Goal: Task Accomplishment & Management: Manage account settings

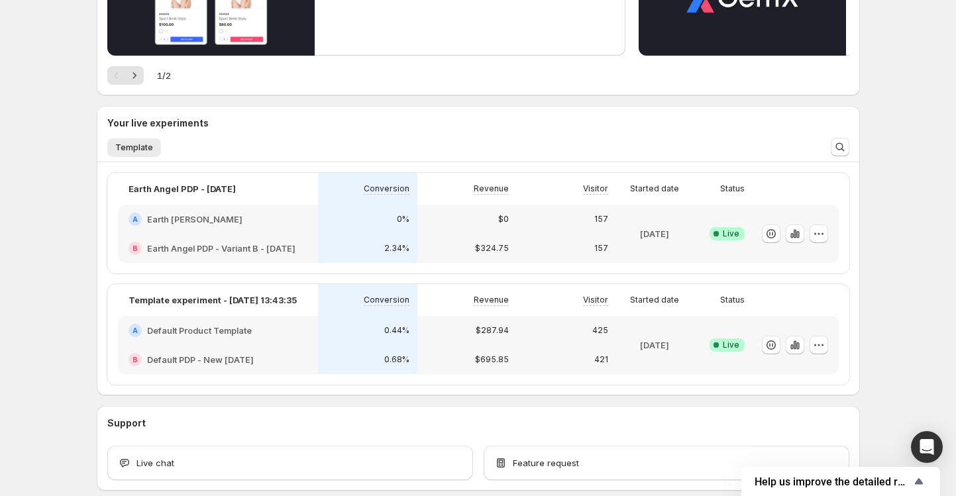
scroll to position [218, 0]
click at [796, 346] on icon "button" at bounding box center [797, 345] width 3 height 7
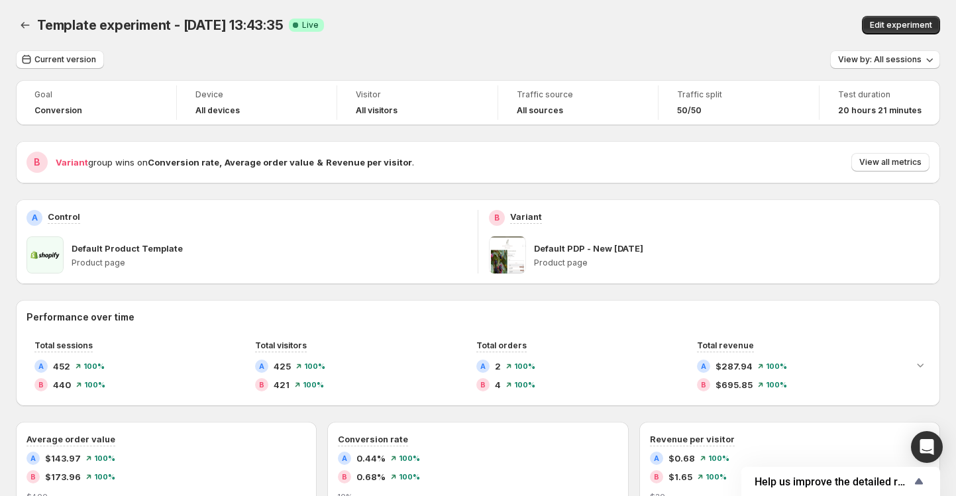
click at [891, 174] on div "B Variant group wins on Conversion rate , Average order value & Revenue per vis…" at bounding box center [478, 162] width 924 height 42
click at [891, 168] on span "View all metrics" at bounding box center [890, 162] width 62 height 11
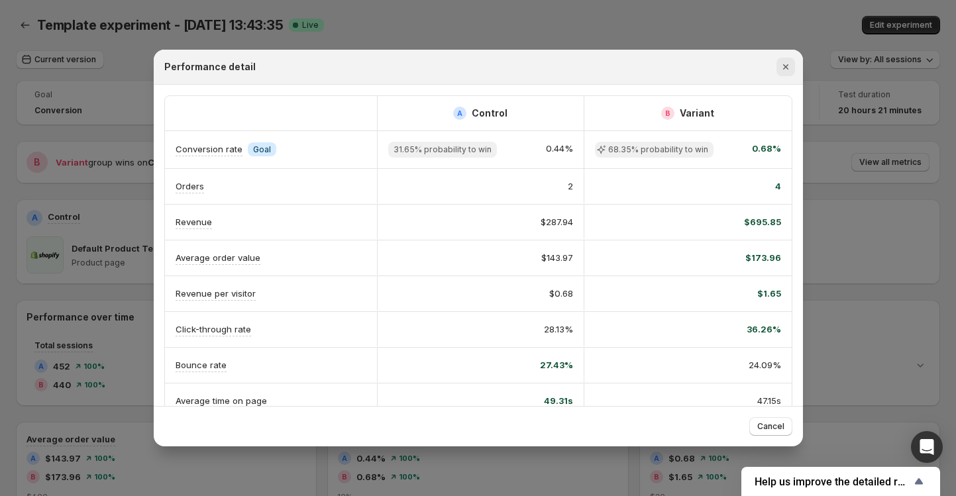
click at [787, 68] on icon "Close" at bounding box center [785, 66] width 13 height 13
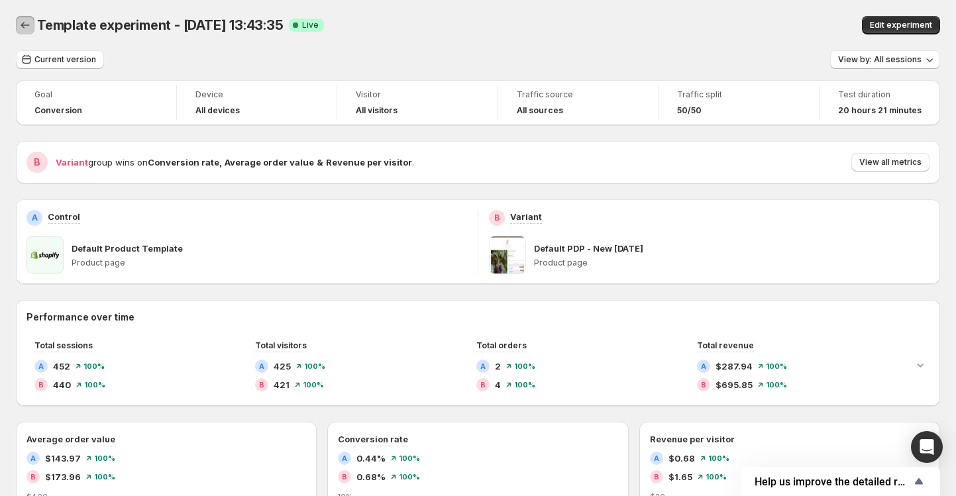
click at [20, 23] on icon "Back" at bounding box center [25, 25] width 13 height 13
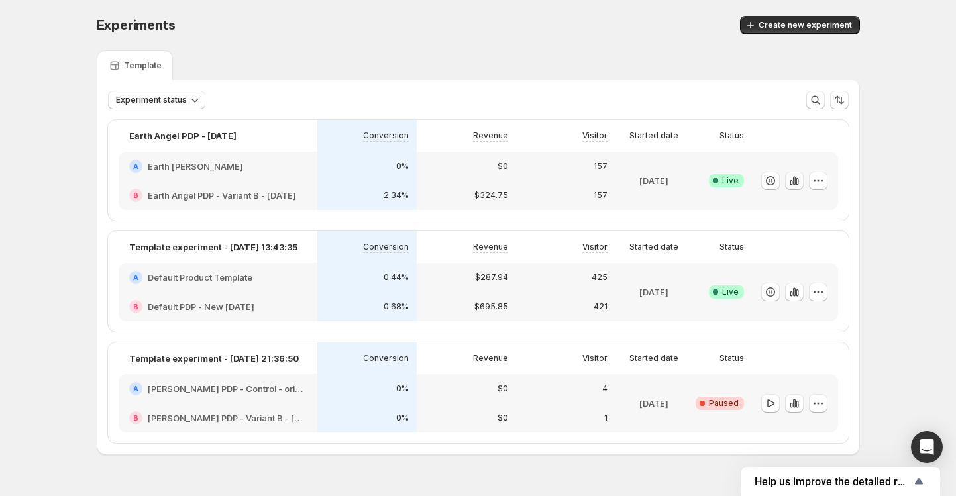
click at [798, 181] on icon "button" at bounding box center [794, 180] width 13 height 13
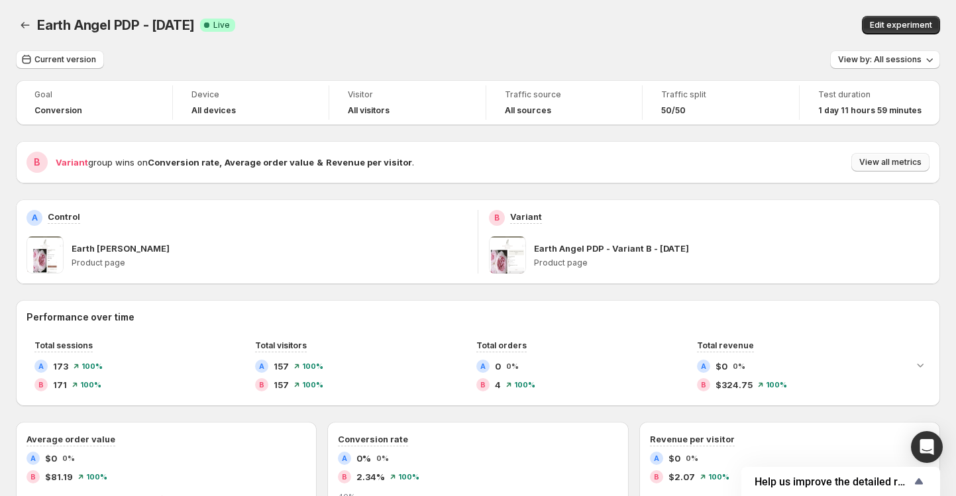
click at [874, 162] on span "View all metrics" at bounding box center [890, 162] width 62 height 11
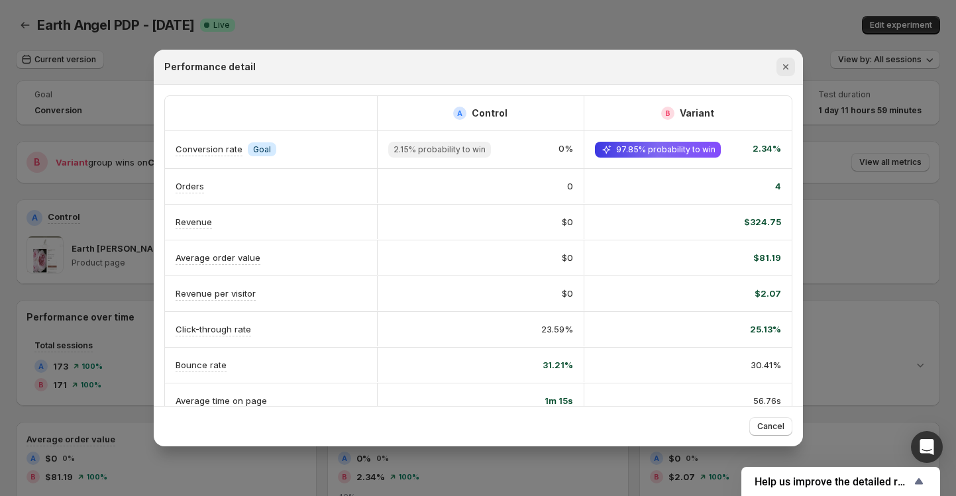
click at [785, 68] on icon "Close" at bounding box center [785, 66] width 13 height 13
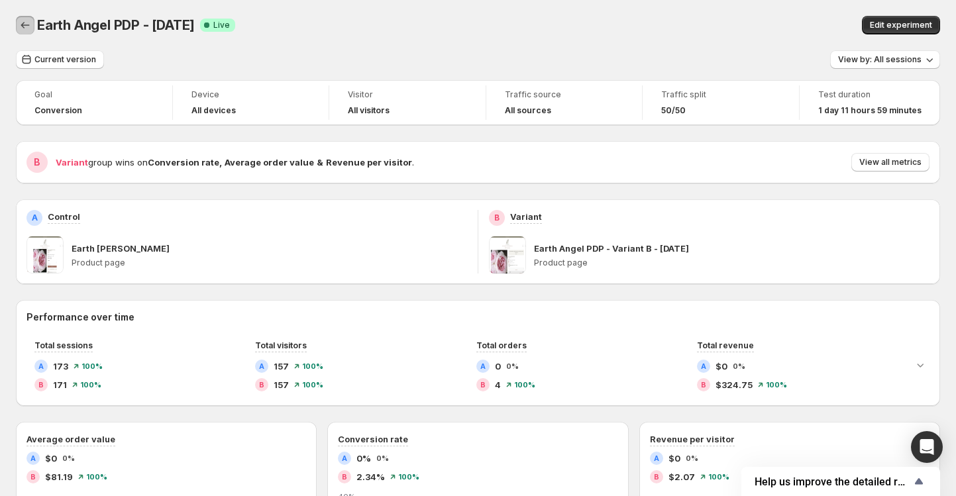
click at [21, 25] on icon "Back" at bounding box center [25, 25] width 13 height 13
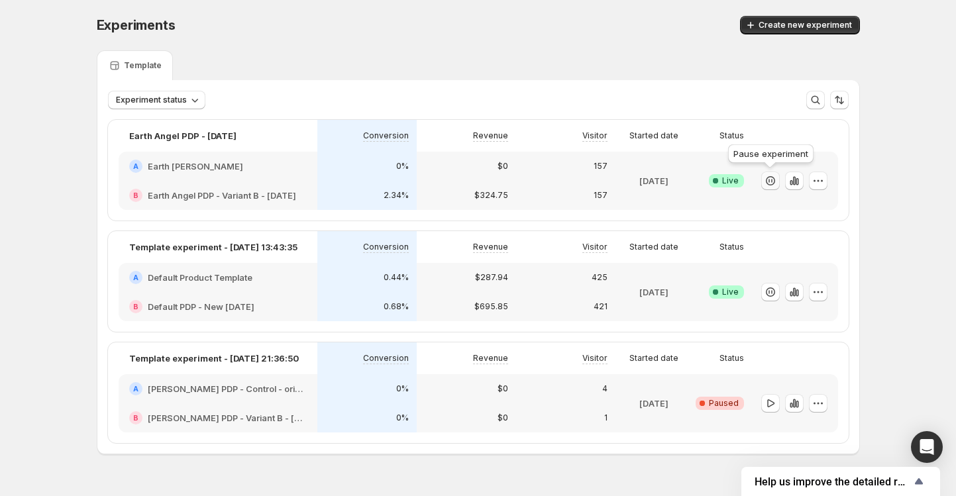
click at [773, 186] on icon "button" at bounding box center [770, 180] width 13 height 13
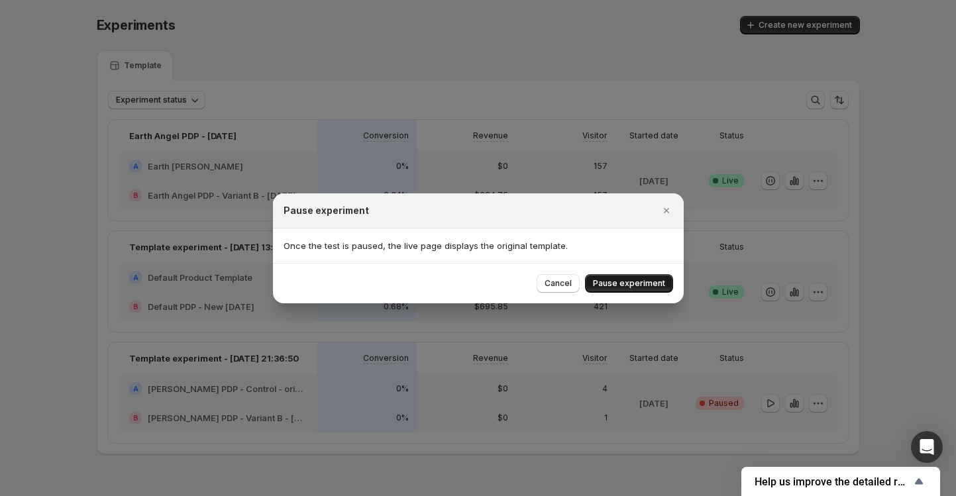
click at [651, 278] on button "Pause experiment" at bounding box center [629, 283] width 88 height 19
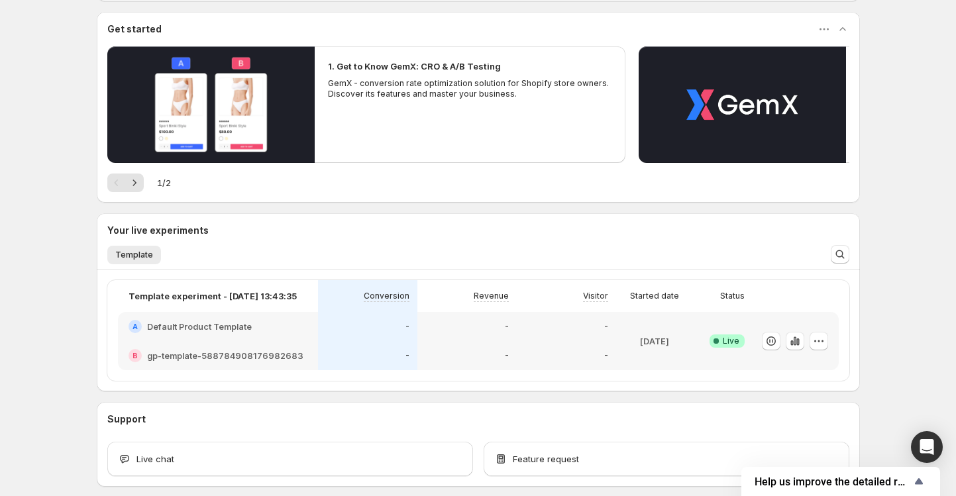
scroll to position [172, 0]
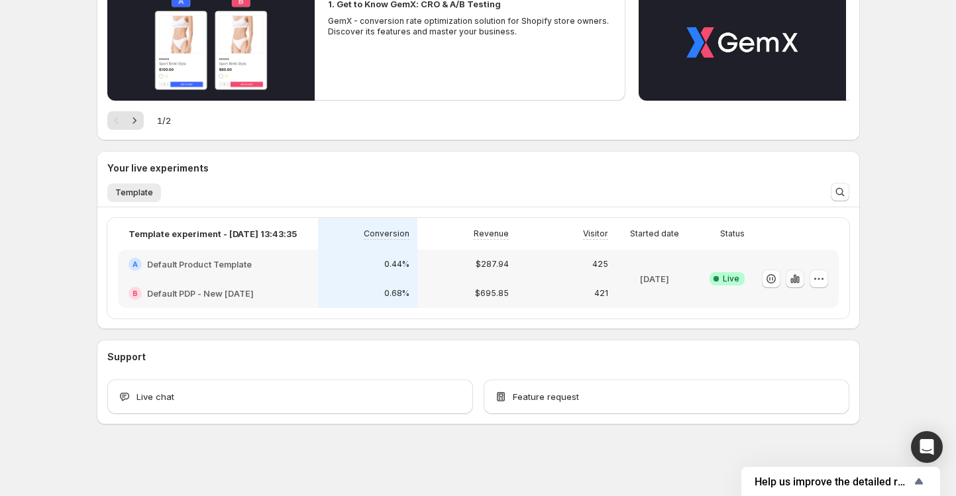
click at [796, 279] on icon "button" at bounding box center [797, 279] width 3 height 7
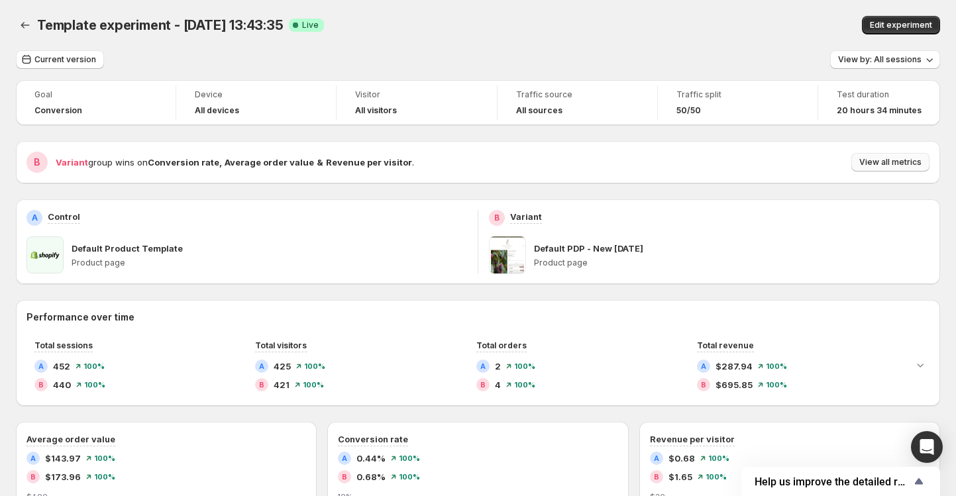
click at [909, 163] on span "View all metrics" at bounding box center [890, 162] width 62 height 11
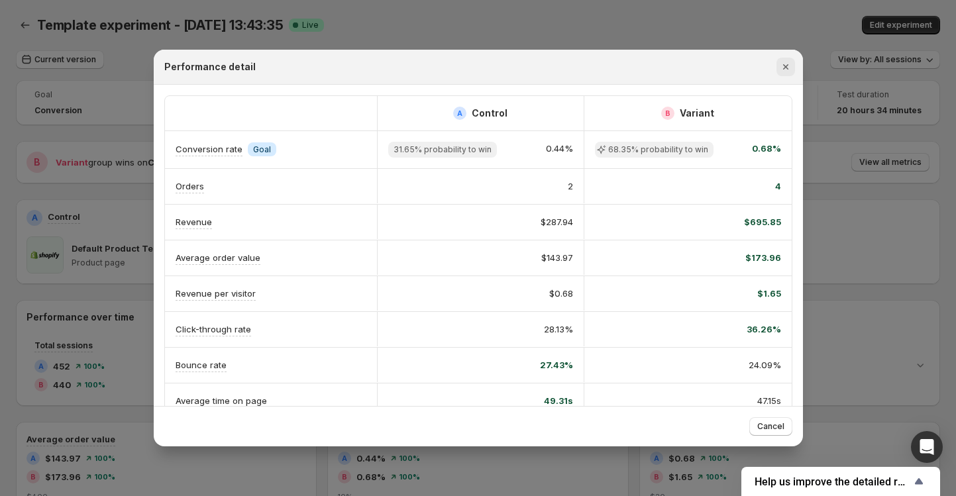
click at [786, 65] on icon "Close" at bounding box center [785, 66] width 13 height 13
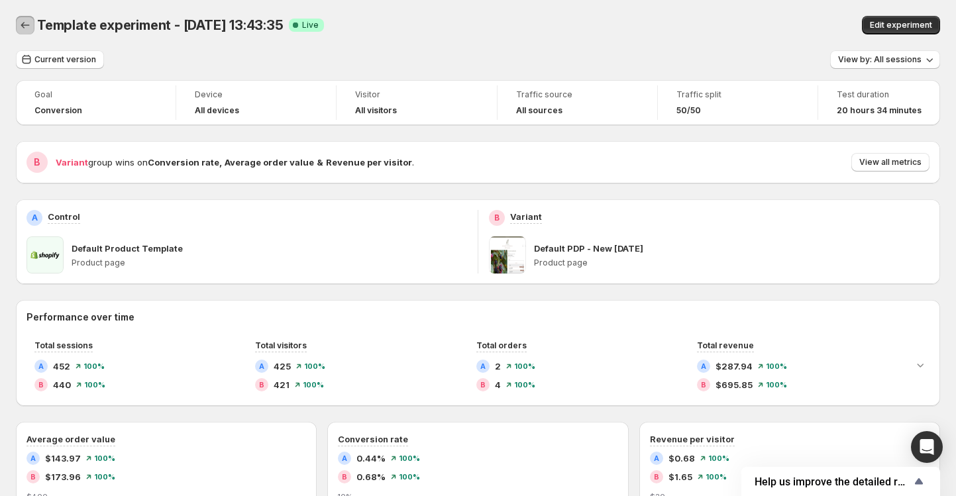
click at [24, 20] on icon "Back" at bounding box center [25, 25] width 13 height 13
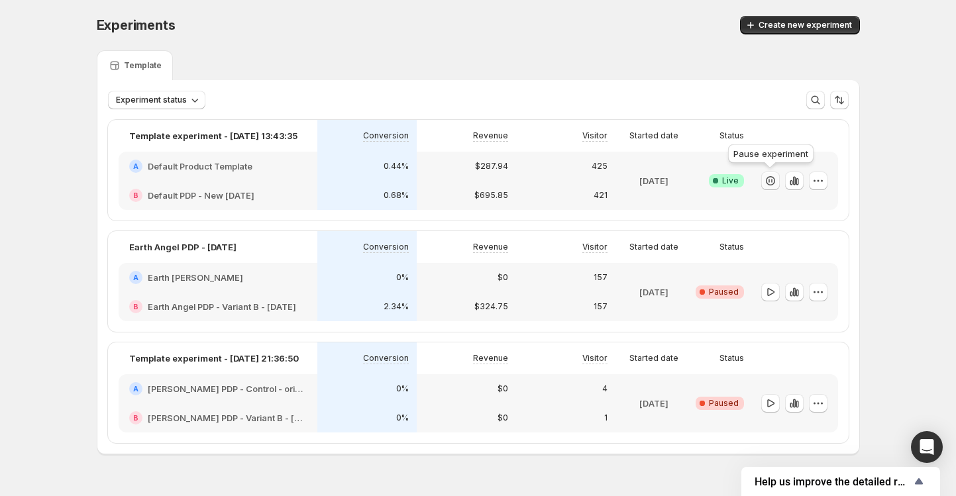
click at [769, 182] on icon "button" at bounding box center [770, 180] width 13 height 13
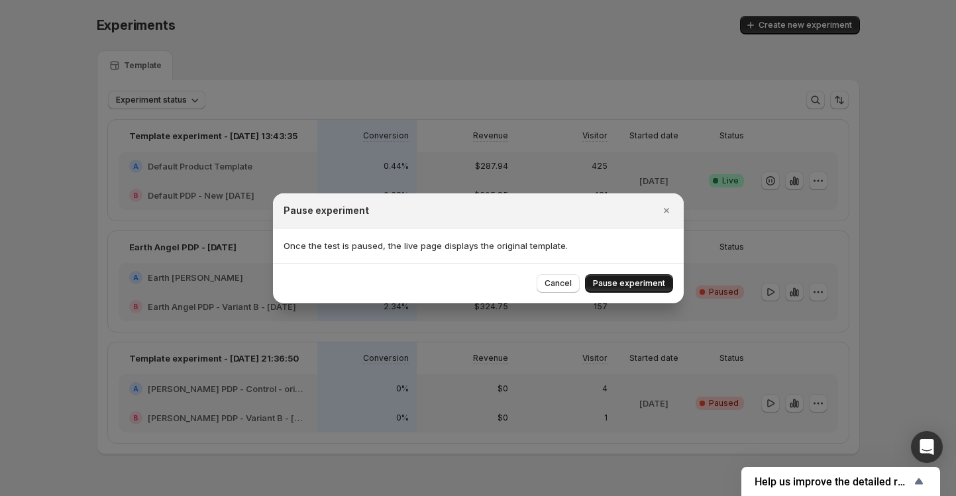
click at [628, 279] on span "Pause experiment" at bounding box center [629, 283] width 72 height 11
